Goal: Information Seeking & Learning: Understand process/instructions

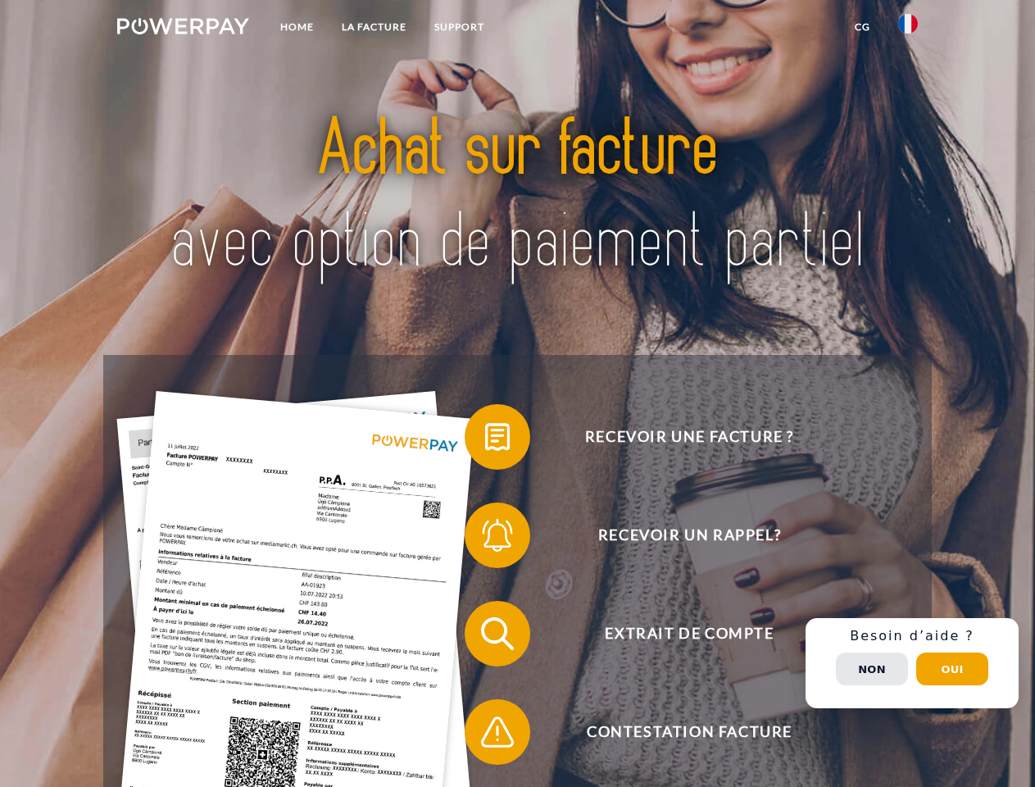
click at [183, 29] on img at bounding box center [183, 26] width 132 height 16
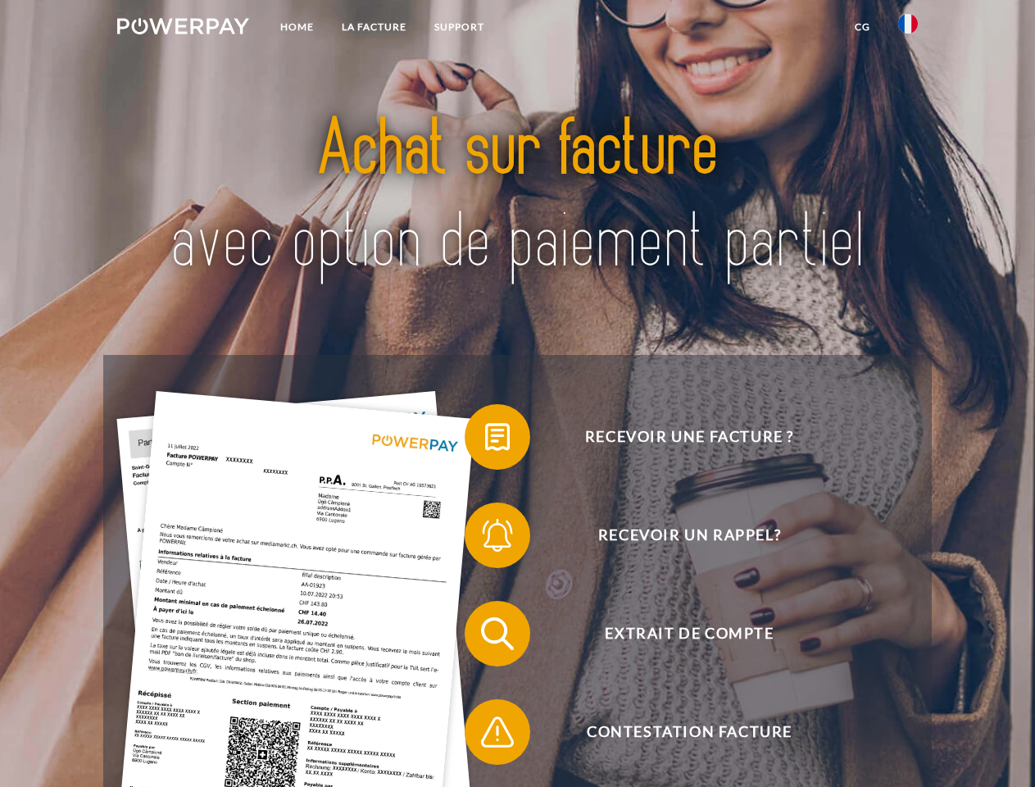
click at [908, 29] on img at bounding box center [908, 24] width 20 height 20
click at [862, 27] on link "CG" at bounding box center [862, 26] width 43 height 29
click at [485, 440] on span at bounding box center [473, 437] width 82 height 82
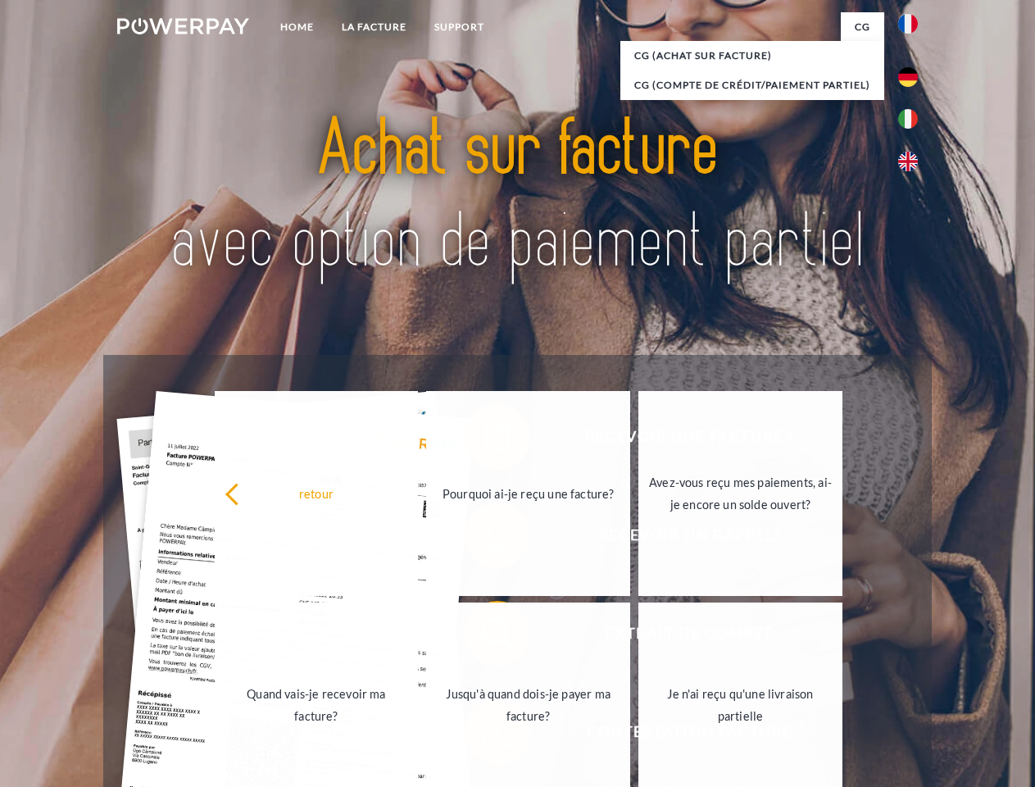
click at [485, 538] on div "retour Pourquoi ai-je reçu une facture? Avez-vous reçu mes paiements, ai-je enc…" at bounding box center [529, 599] width 662 height 423
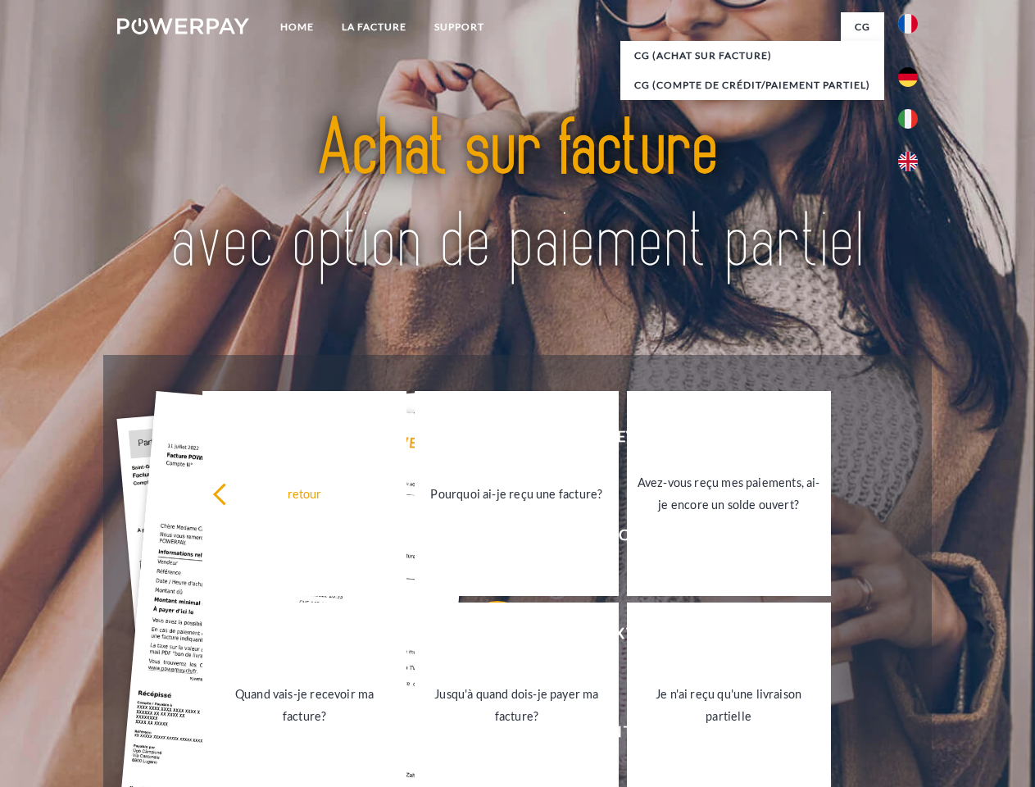
click at [485, 637] on link "Jusqu'à quand dois-je payer ma facture?" at bounding box center [517, 704] width 204 height 205
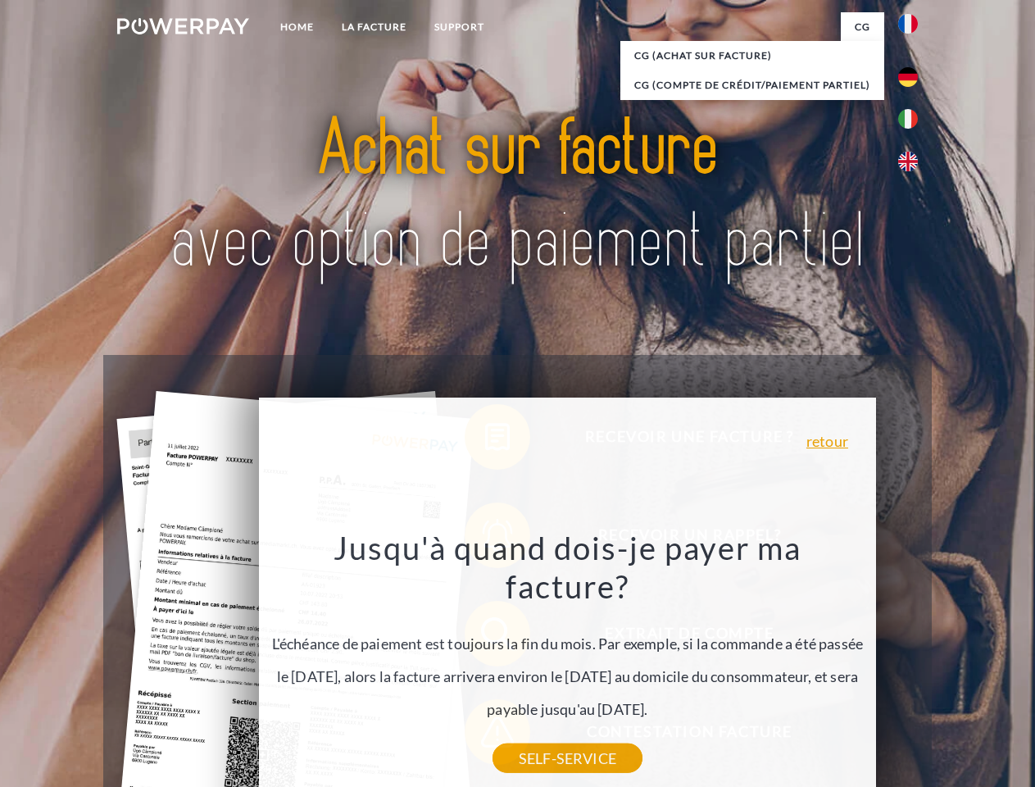
click at [485, 735] on div "Jusqu'à quand dois-je payer ma facture? L'échéance de paiement est toujours la …" at bounding box center [568, 643] width 598 height 230
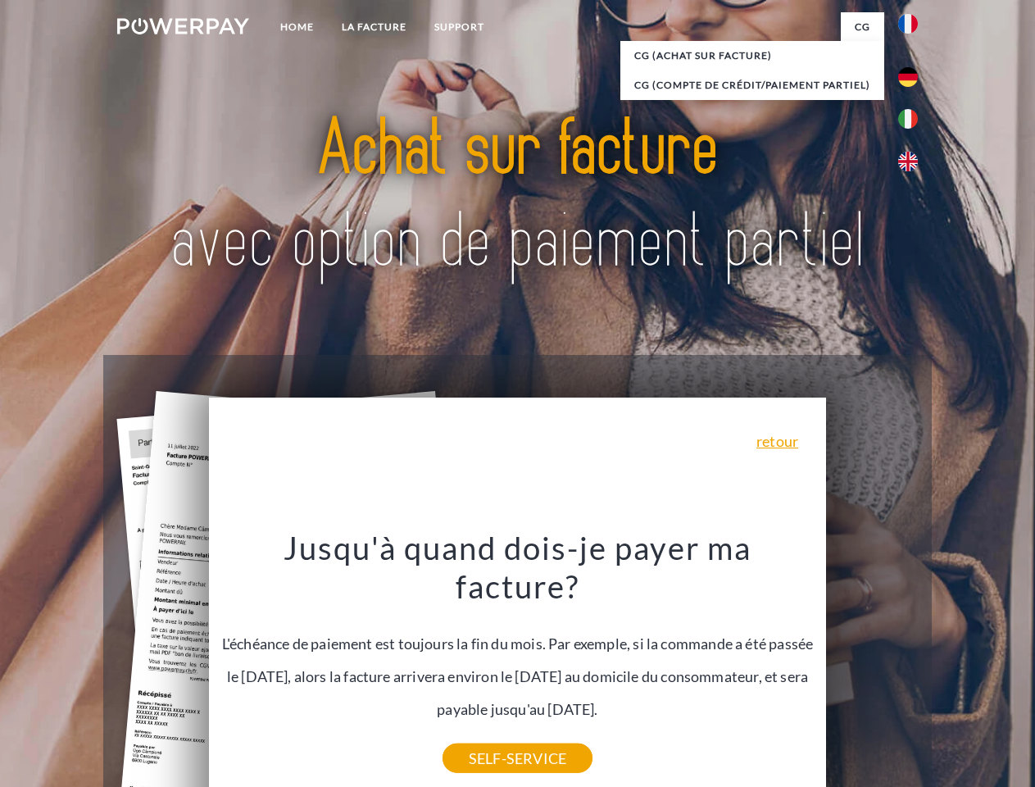
click at [912, 663] on div "Recevoir une facture ? Recevoir un rappel? Extrait de compte retour" at bounding box center [517, 682] width 828 height 655
click at [872, 666] on span "Extrait de compte" at bounding box center [688, 634] width 401 height 66
click at [952, 669] on header "Home LA FACTURE Support" at bounding box center [517, 566] width 1035 height 1132
